Goal: Check status: Check status

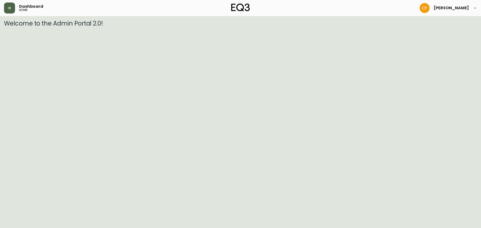
click at [10, 7] on icon "button" at bounding box center [10, 8] width 4 height 4
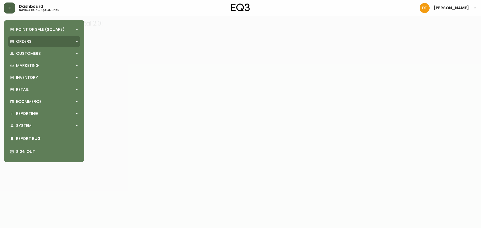
click at [32, 44] on div "Orders" at bounding box center [41, 42] width 63 height 6
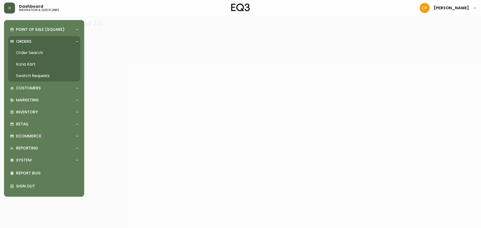
click at [45, 54] on link "Order Search" at bounding box center [44, 53] width 72 height 12
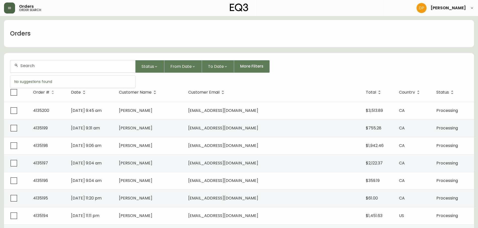
click at [74, 66] on input "text" at bounding box center [75, 65] width 111 height 5
paste input "4134822"
type input "4134822"
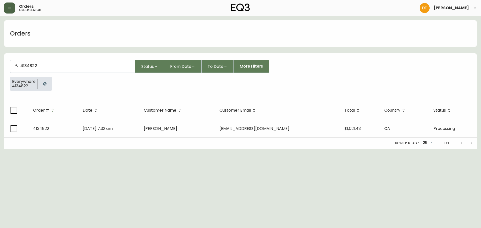
click at [124, 112] on th "Date" at bounding box center [109, 110] width 61 height 19
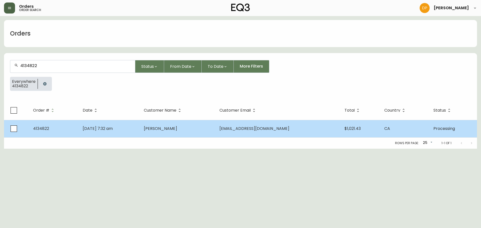
click at [113, 129] on span "[DATE] 7:32 am" at bounding box center [98, 129] width 30 height 6
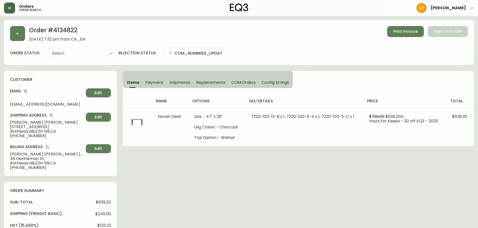
type input "Processing"
select select "PROCESSING"
drag, startPoint x: 41, startPoint y: 136, endPoint x: 15, endPoint y: 137, distance: 26.1
click at [15, 137] on span "[PHONE_NUMBER]" at bounding box center [47, 136] width 74 height 5
copy span "5068984224"
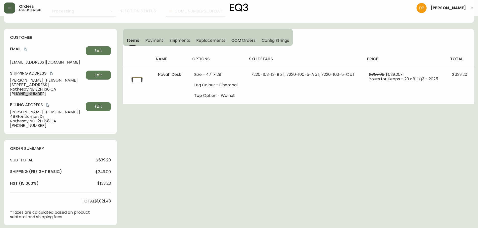
scroll to position [50, 0]
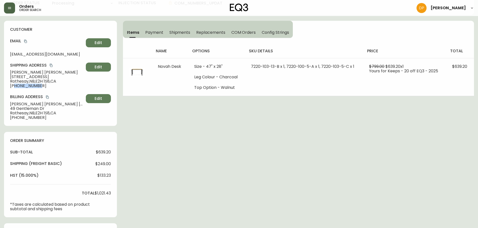
click at [472, 158] on div "Order # 4134822 [DATE] 7:32 am from [GEOGRAPHIC_DATA] Print Invoice Inject into…" at bounding box center [239, 168] width 470 height 397
